Goal: Navigation & Orientation: Find specific page/section

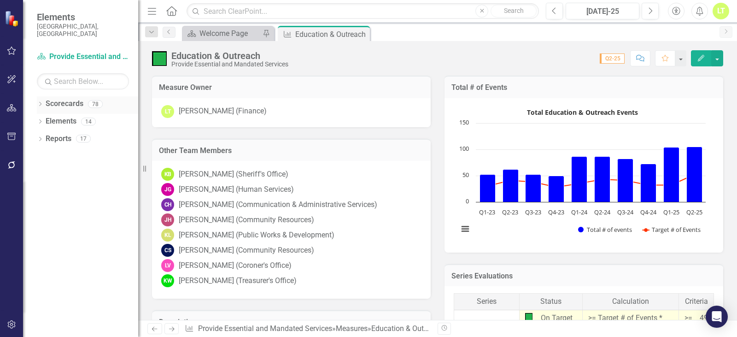
click at [41, 102] on icon "Dropdown" at bounding box center [40, 104] width 6 height 5
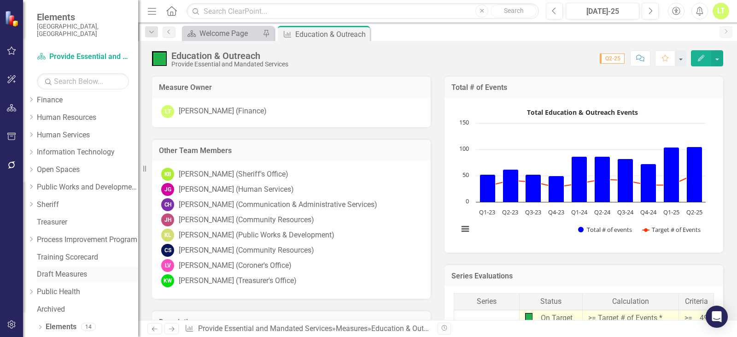
scroll to position [170, 0]
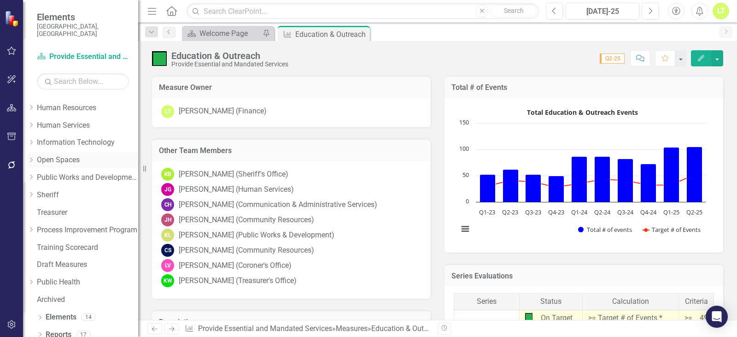
click at [57, 155] on link "Open Spaces" at bounding box center [87, 160] width 101 height 11
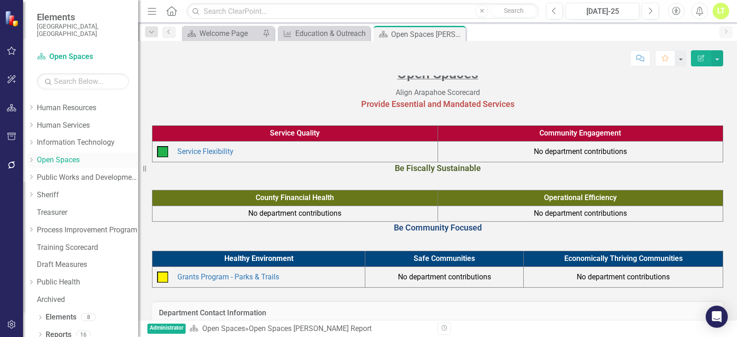
click at [35, 157] on icon "Dropdown" at bounding box center [31, 160] width 7 height 6
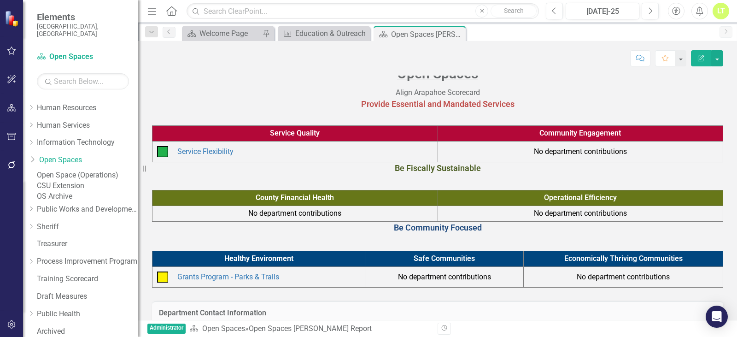
click at [85, 171] on link "Open Space (Operations)" at bounding box center [87, 175] width 101 height 11
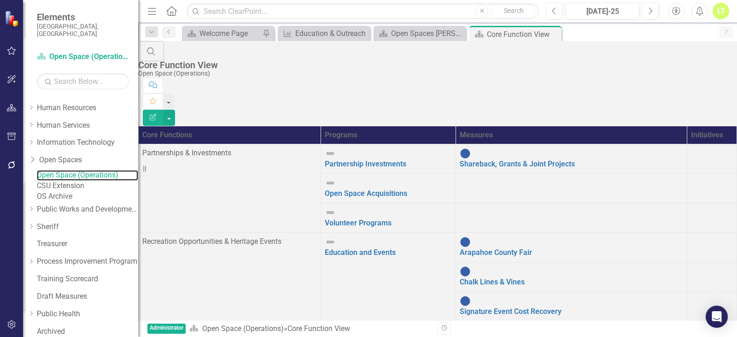
scroll to position [20, 0]
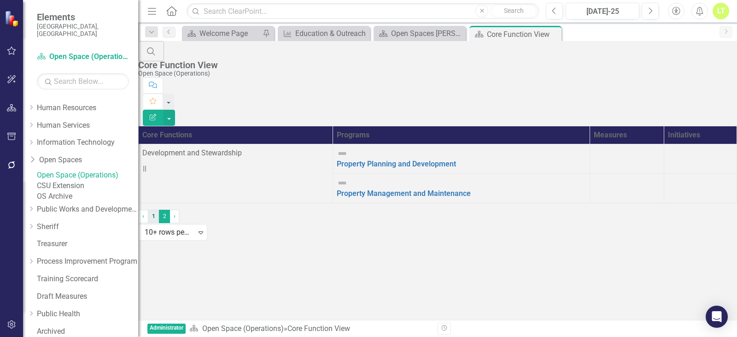
click at [159, 223] on link "1" at bounding box center [153, 216] width 11 height 13
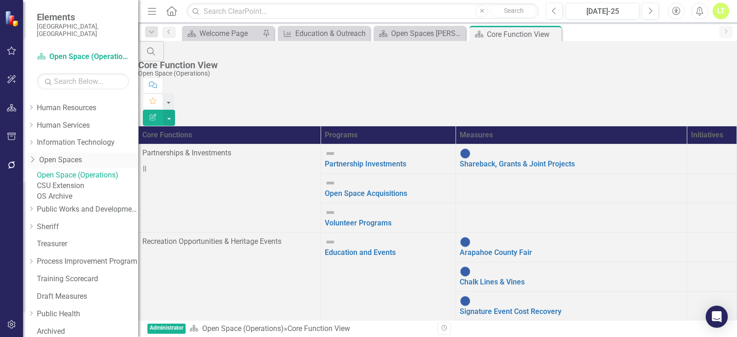
click at [78, 155] on link "Open Spaces" at bounding box center [88, 160] width 99 height 11
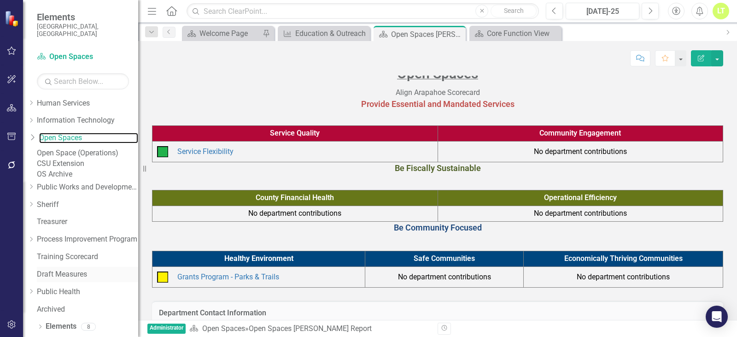
scroll to position [223, 0]
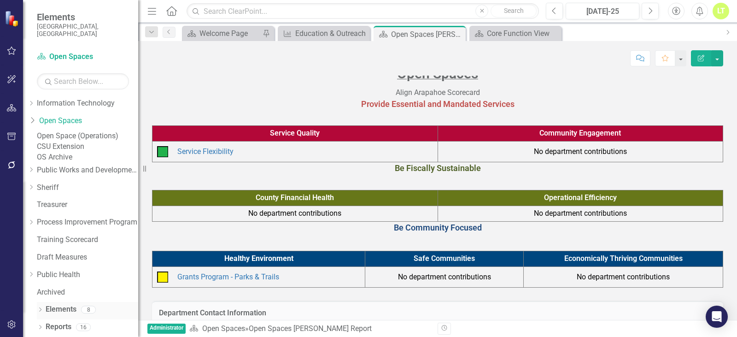
click at [70, 305] on link "Elements" at bounding box center [61, 309] width 31 height 11
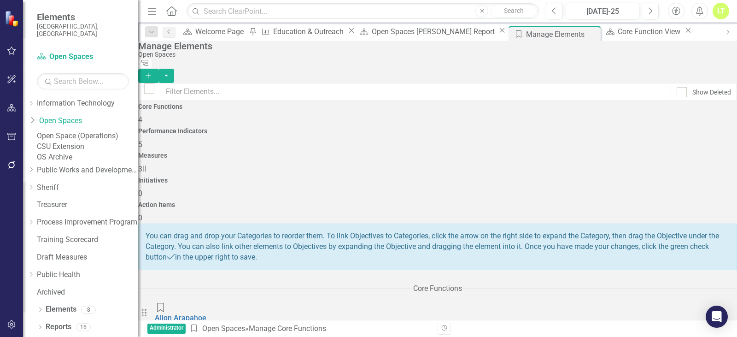
click at [442, 152] on h4 "Measures" at bounding box center [437, 155] width 599 height 7
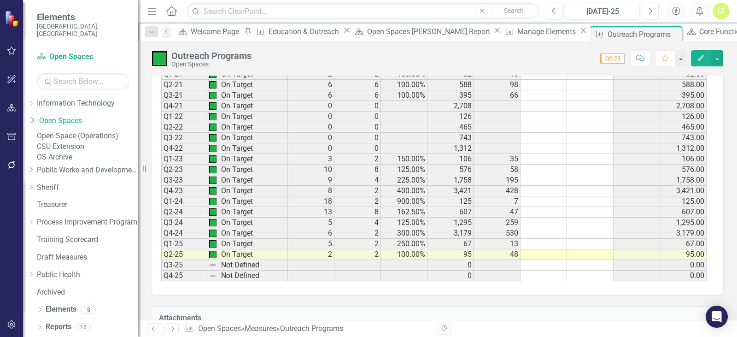
scroll to position [645, 0]
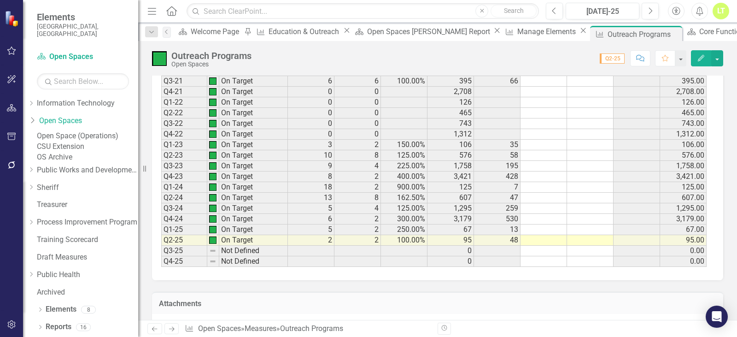
click at [700, 66] on button "Edit" at bounding box center [701, 58] width 20 height 16
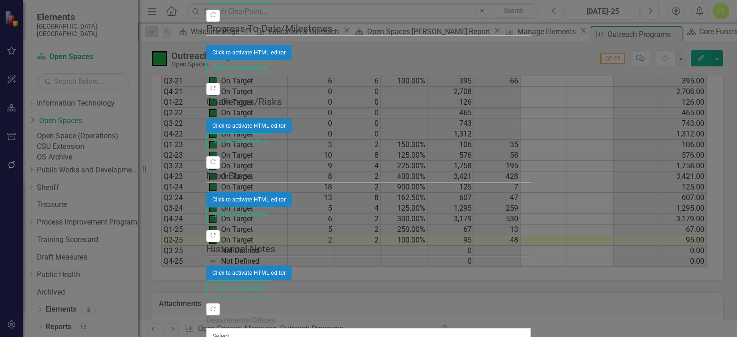
scroll to position [0, 0]
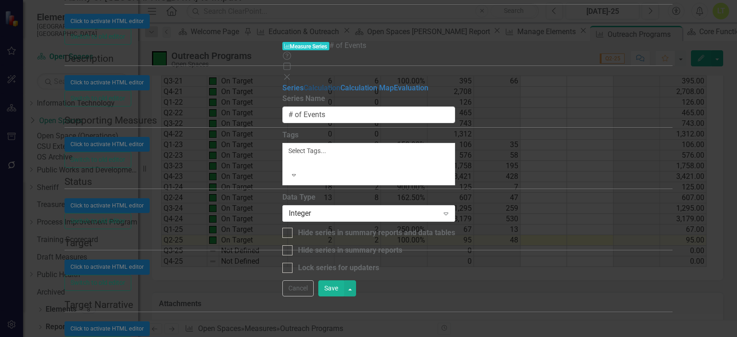
click at [304, 83] on link "Calculation" at bounding box center [322, 87] width 37 height 9
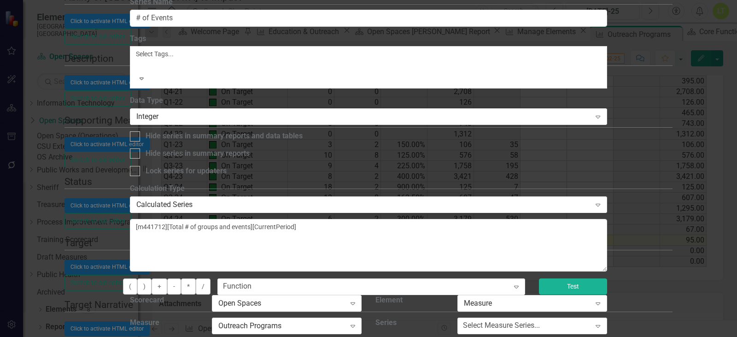
click at [607, 278] on button "Test" at bounding box center [573, 286] width 68 height 16
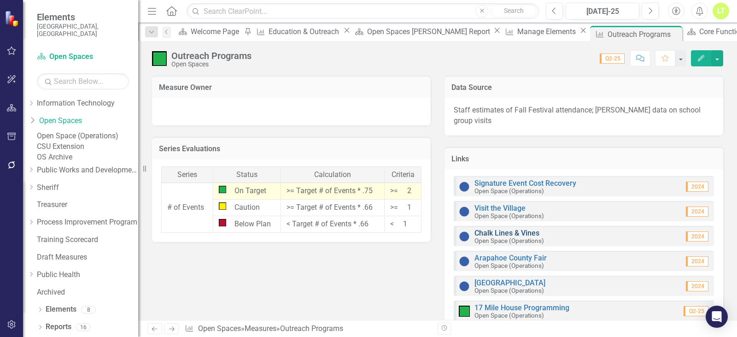
scroll to position [945, 0]
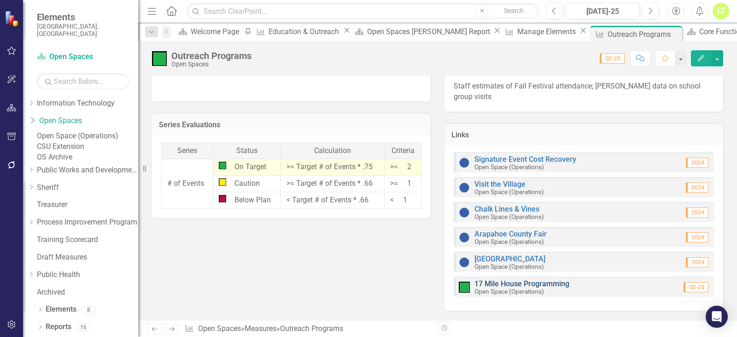
click at [496, 281] on link "17 Mile House Programming" at bounding box center [522, 283] width 95 height 9
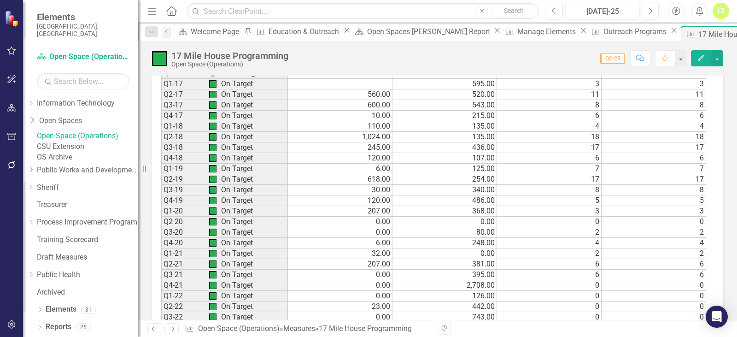
scroll to position [1012, 0]
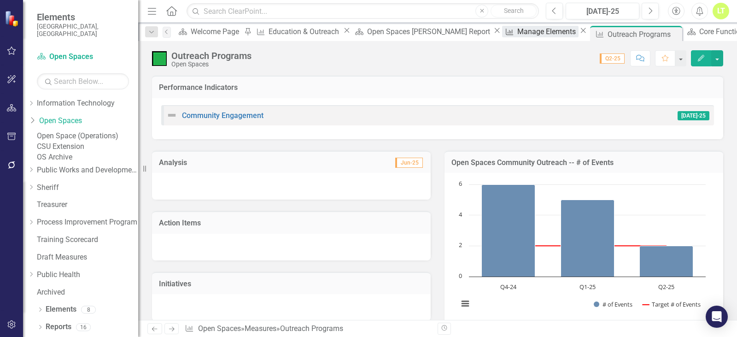
click at [517, 36] on div "Manage Elements" at bounding box center [547, 32] width 61 height 12
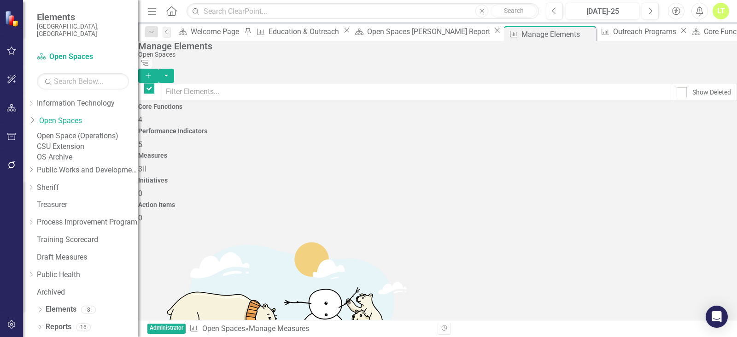
checkbox input "false"
click at [367, 35] on div "Open Spaces [PERSON_NAME] Report" at bounding box center [429, 32] width 125 height 12
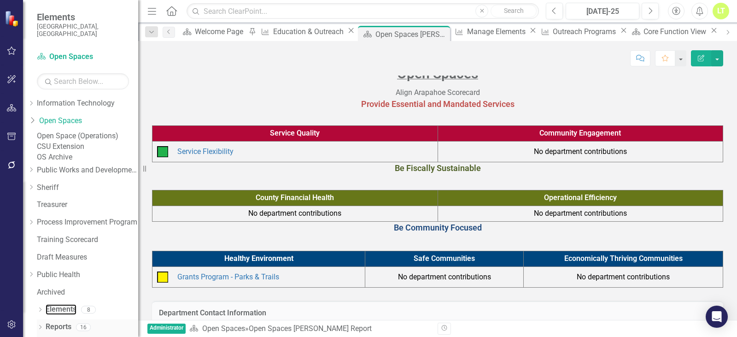
drag, startPoint x: 56, startPoint y: 305, endPoint x: 59, endPoint y: 323, distance: 18.3
click at [56, 305] on link "Elements" at bounding box center [61, 309] width 31 height 11
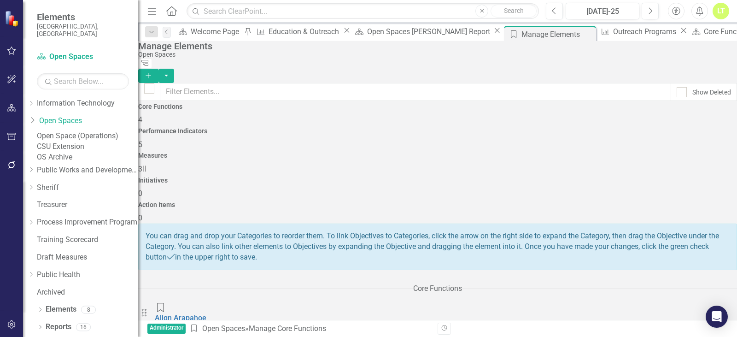
click at [441, 152] on h4 "Measures" at bounding box center [437, 155] width 599 height 7
